Goal: Information Seeking & Learning: Learn about a topic

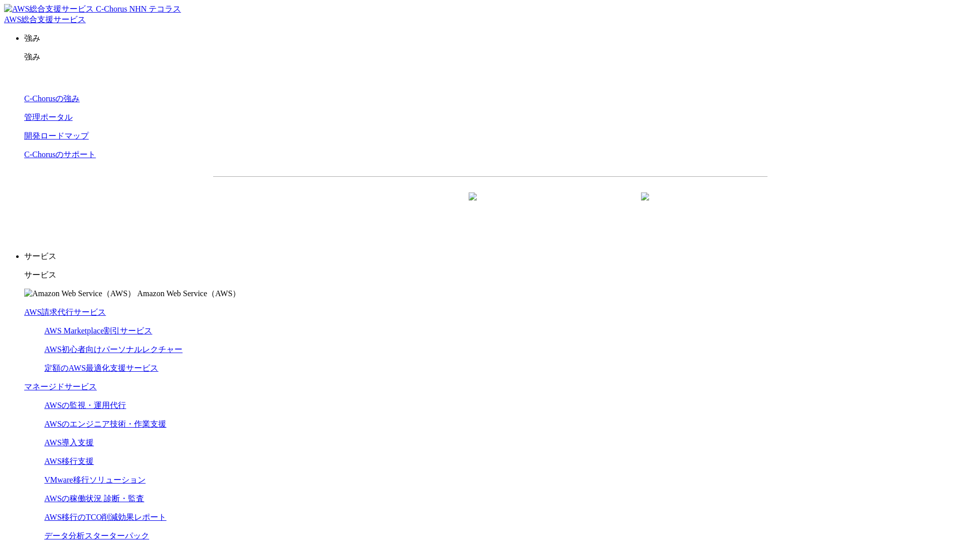
scroll to position [2941, 0]
